Goal: Information Seeking & Learning: Learn about a topic

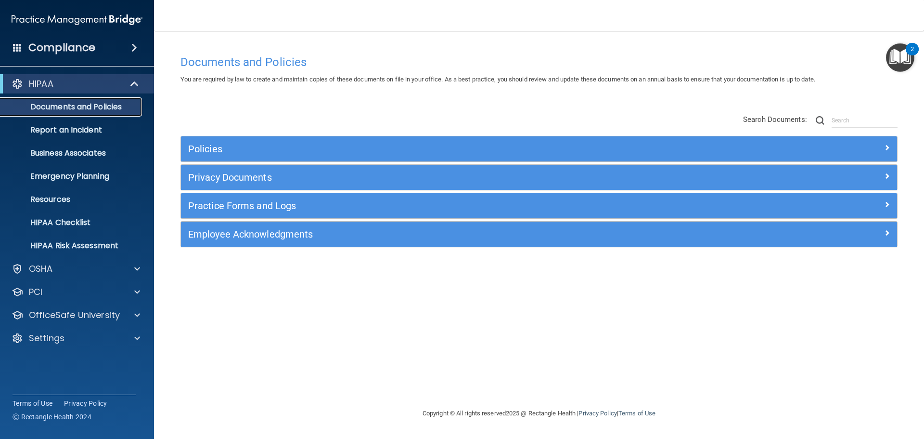
drag, startPoint x: 82, startPoint y: 107, endPoint x: 97, endPoint y: 107, distance: 14.9
click at [82, 107] on p "Documents and Policies" at bounding box center [71, 107] width 131 height 10
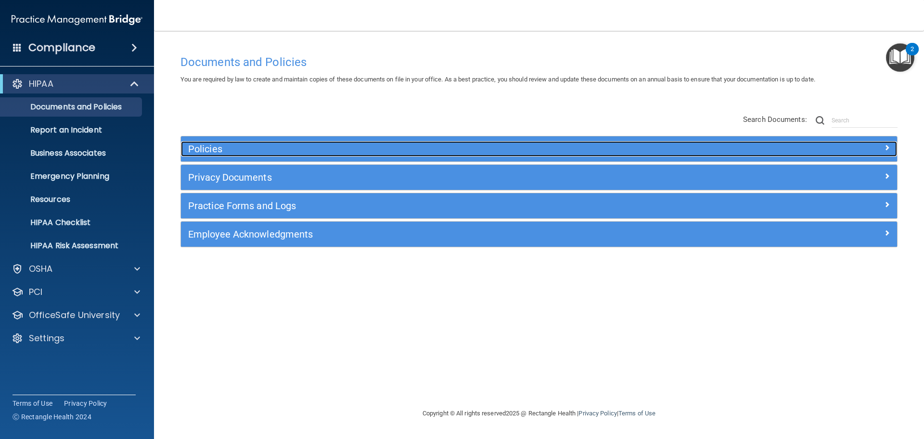
click at [237, 148] on h5 "Policies" at bounding box center [449, 148] width 523 height 11
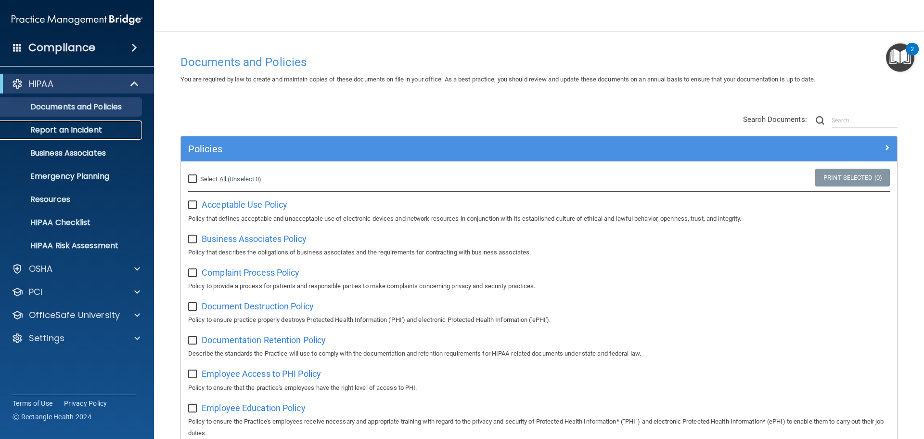
click at [75, 129] on p "Report an Incident" at bounding box center [71, 130] width 131 height 10
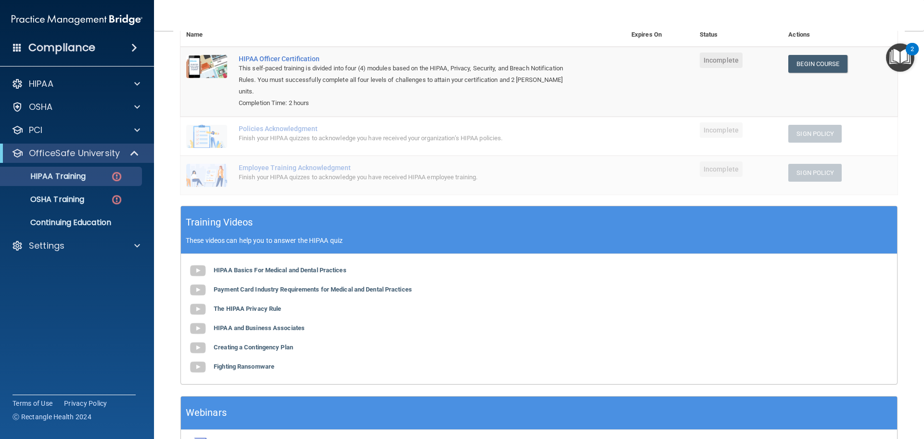
scroll to position [144, 0]
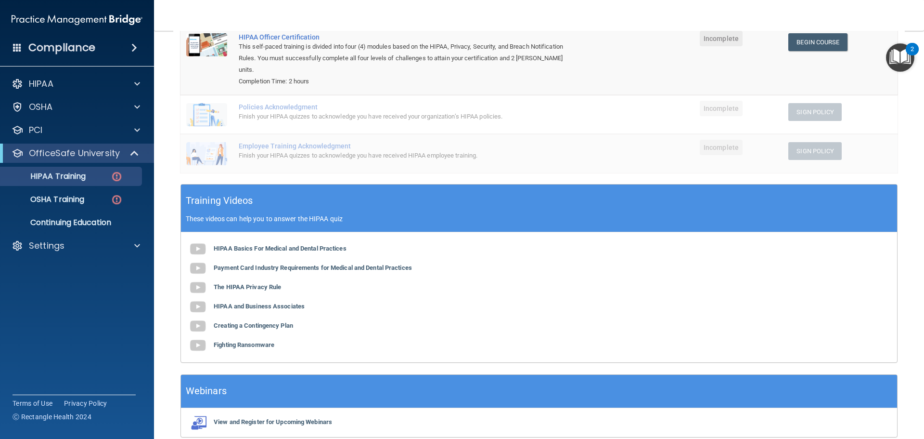
click at [62, 317] on div "Compliance HIPAA Documents and Policies Report an Incident Business Associates …" at bounding box center [77, 219] width 154 height 439
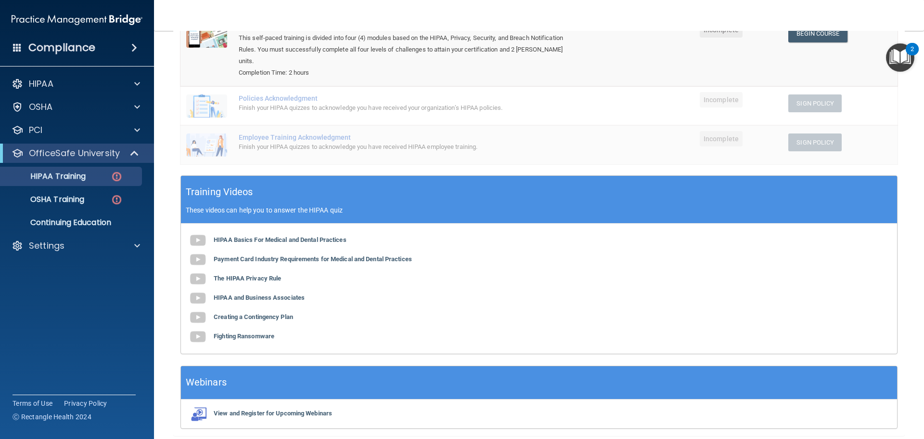
scroll to position [129, 0]
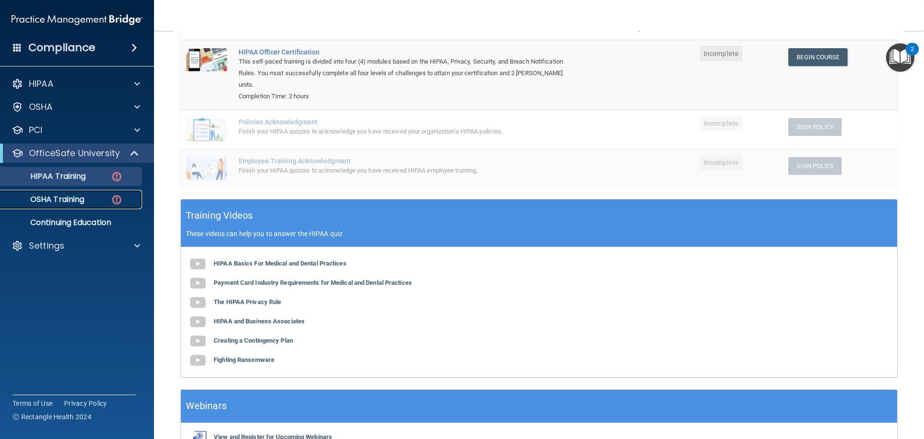
click at [61, 194] on p "OSHA Training" at bounding box center [45, 199] width 78 height 10
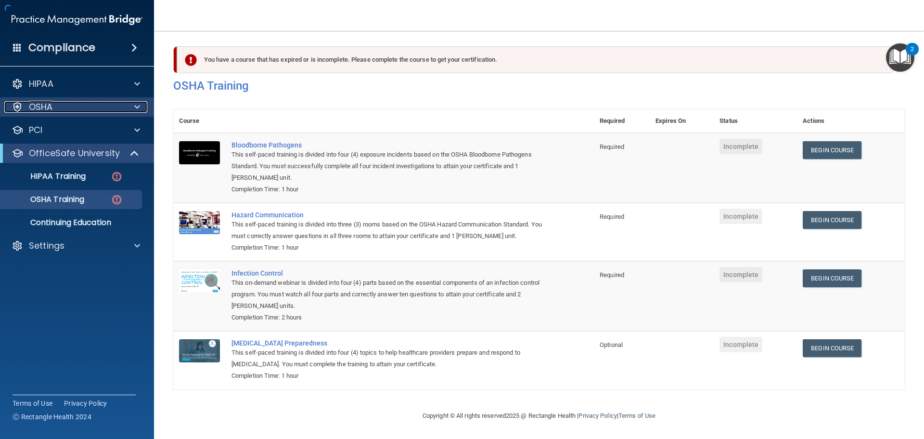
click at [45, 112] on p "OSHA" at bounding box center [41, 107] width 24 height 12
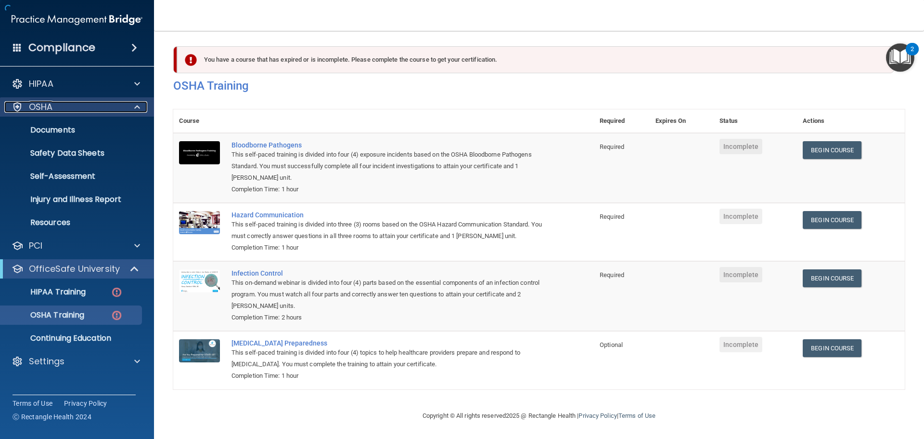
scroll to position [16, 0]
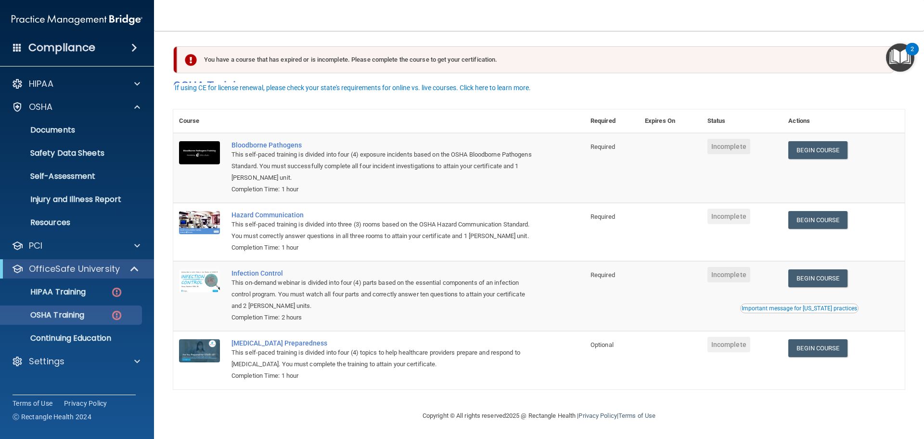
click at [68, 384] on div "Compliance HIPAA Documents and Policies Report an Incident Business Associates …" at bounding box center [77, 219] width 154 height 439
click at [63, 379] on div "Compliance HIPAA Documents and Policies Report an Incident Business Associates …" at bounding box center [77, 219] width 154 height 439
click at [71, 379] on div "Compliance HIPAA Documents and Policies Report an Incident Business Associates …" at bounding box center [77, 219] width 154 height 439
click at [68, 377] on div "HIPAA Documents and Policies Report an Incident Business Associates Emergency P…" at bounding box center [77, 224] width 155 height 308
click at [62, 154] on p "Safety Data Sheets" at bounding box center [71, 153] width 131 height 10
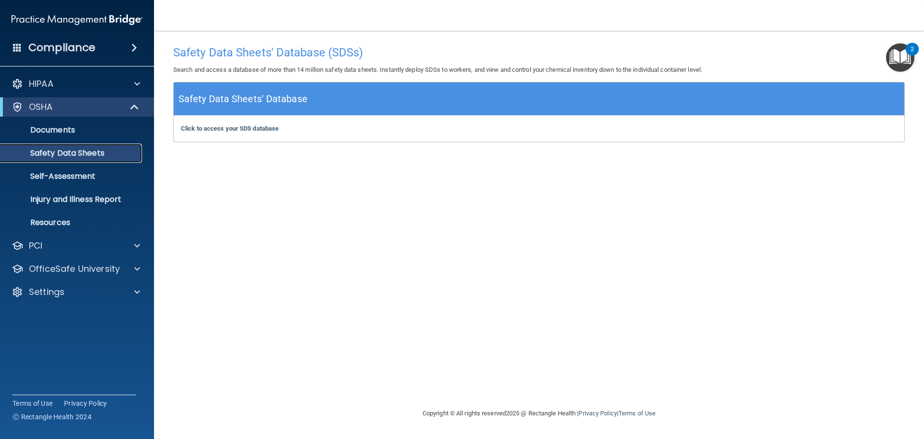
click at [106, 152] on p "Safety Data Sheets" at bounding box center [71, 153] width 131 height 10
click at [58, 133] on p "Documents" at bounding box center [71, 130] width 131 height 10
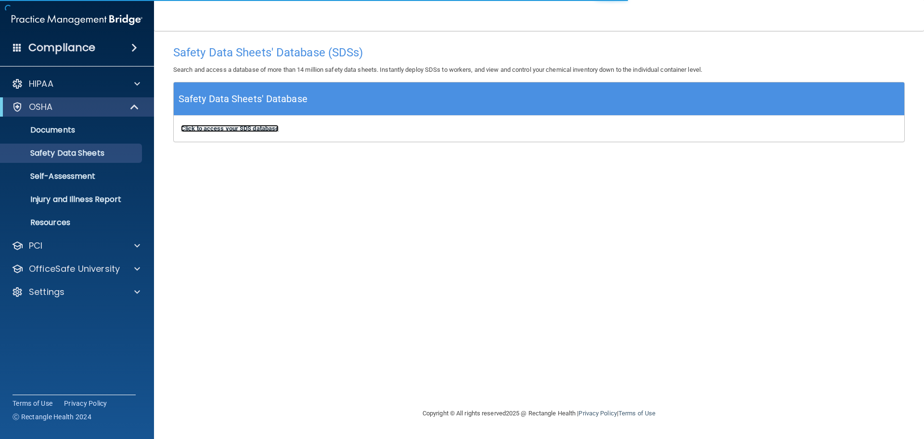
click at [195, 130] on b "Click to access your SDS database" at bounding box center [230, 128] width 98 height 7
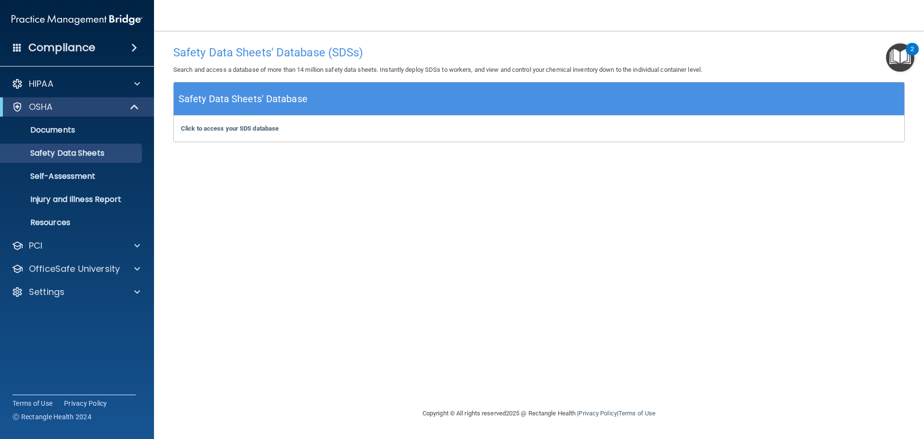
click at [59, 351] on div "Compliance HIPAA Documents and Policies Report an Incident Business Associates …" at bounding box center [77, 219] width 154 height 439
click at [82, 356] on div "Compliance HIPAA Documents and Policies Report an Incident Business Associates …" at bounding box center [77, 219] width 154 height 439
drag, startPoint x: 76, startPoint y: 345, endPoint x: 66, endPoint y: 341, distance: 10.4
click at [74, 344] on div "Compliance HIPAA Documents and Policies Report an Incident Business Associates …" at bounding box center [77, 219] width 154 height 439
click at [114, 101] on div "OSHA" at bounding box center [77, 106] width 154 height 19
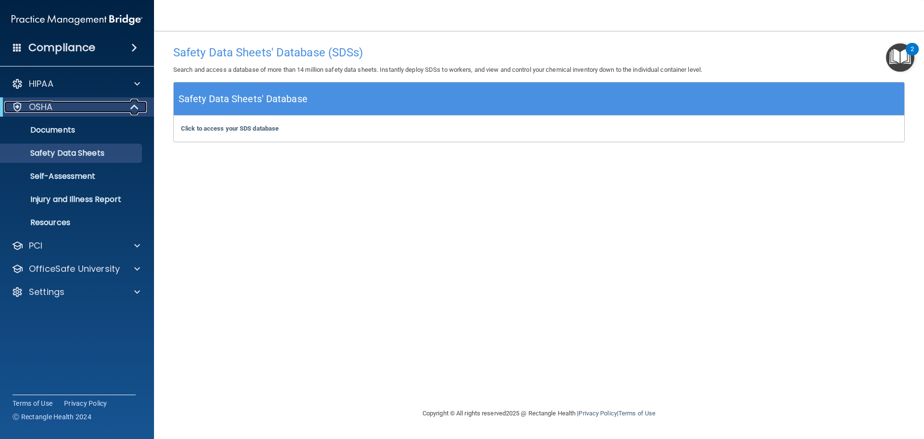
click at [136, 105] on span at bounding box center [135, 107] width 8 height 12
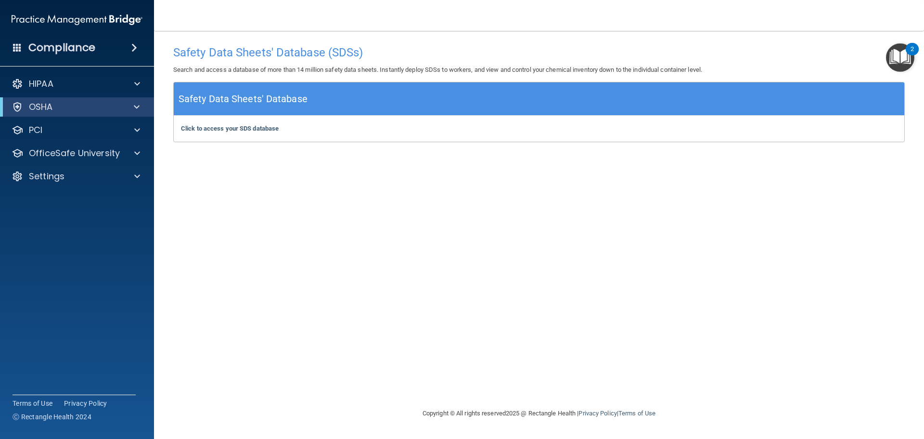
click at [63, 252] on accordion "HIPAA Documents and Policies Report an Incident Business Associates Emergency P…" at bounding box center [77, 192] width 155 height 244
click at [121, 238] on accordion "HIPAA Documents and Policies Report an Incident Business Associates Emergency P…" at bounding box center [77, 192] width 155 height 244
click at [98, 226] on accordion "HIPAA Documents and Policies Report an Incident Business Associates Emergency P…" at bounding box center [77, 192] width 155 height 244
click at [71, 83] on div "HIPAA" at bounding box center [63, 84] width 119 height 12
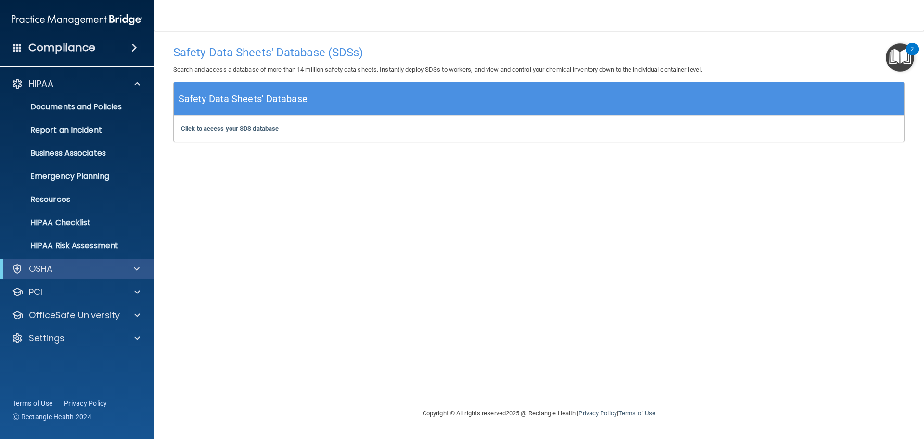
click at [70, 362] on div "Compliance HIPAA Documents and Policies Report an Incident Business Associates …" at bounding box center [77, 219] width 154 height 439
click at [87, 348] on div "HIPAA Documents and Policies Report an Incident Business Associates Emergency P…" at bounding box center [77, 212] width 155 height 285
click at [78, 346] on div "Settings" at bounding box center [77, 337] width 155 height 19
click at [64, 367] on div "Compliance HIPAA Documents and Policies Report an Incident Business Associates …" at bounding box center [77, 219] width 154 height 439
drag, startPoint x: 59, startPoint y: 364, endPoint x: 54, endPoint y: 361, distance: 5.9
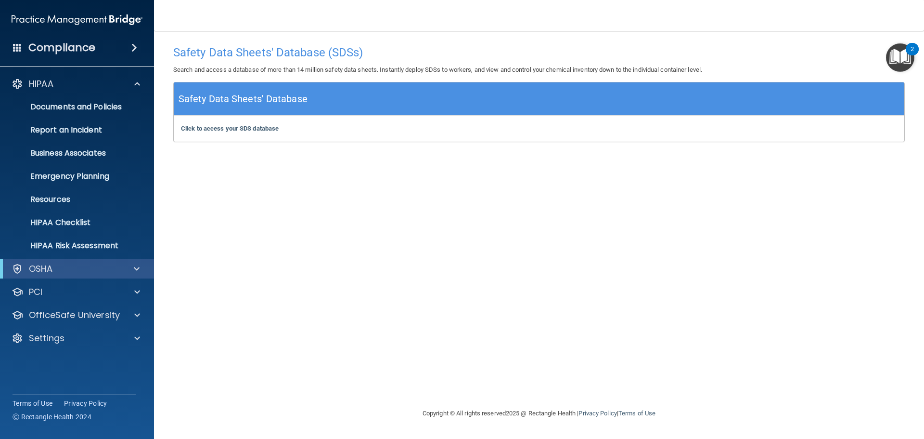
click at [58, 364] on div "Compliance HIPAA Documents and Policies Report an Incident Business Associates …" at bounding box center [77, 219] width 154 height 439
click at [73, 374] on div "Compliance HIPAA Documents and Policies Report an Incident Business Associates …" at bounding box center [77, 219] width 154 height 439
click at [76, 368] on div "Compliance HIPAA Documents and Policies Report an Incident Business Associates …" at bounding box center [77, 219] width 154 height 439
click at [624, 359] on div "Safety Data Sheets' Database (SDSs) Search and access a database of more than 1…" at bounding box center [539, 218] width 732 height 357
